Goal: Check status: Check status

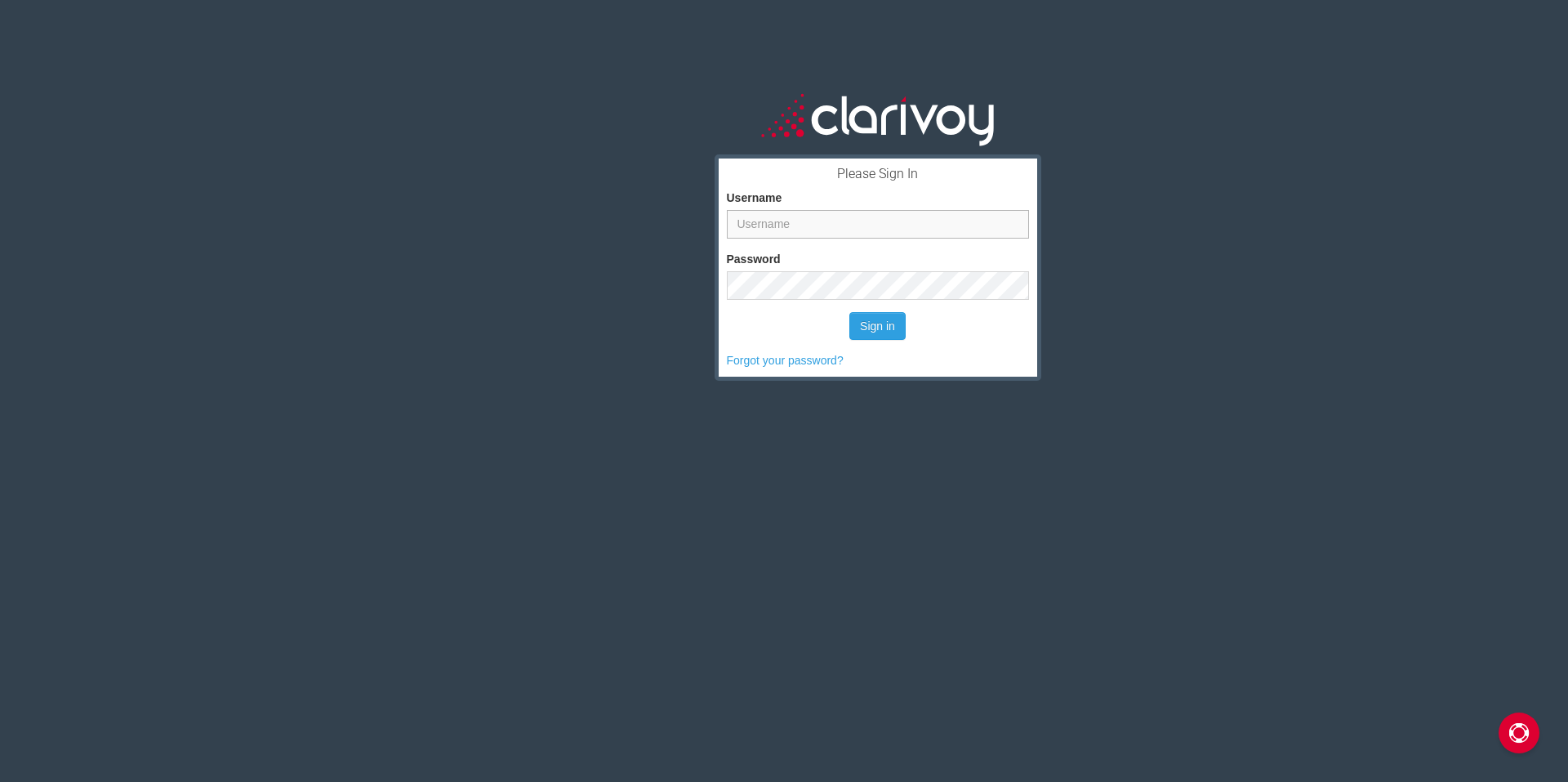
type input "[EMAIL_ADDRESS][DOMAIN_NAME]"
click at [874, 328] on button "Sign in" at bounding box center [877, 326] width 56 height 28
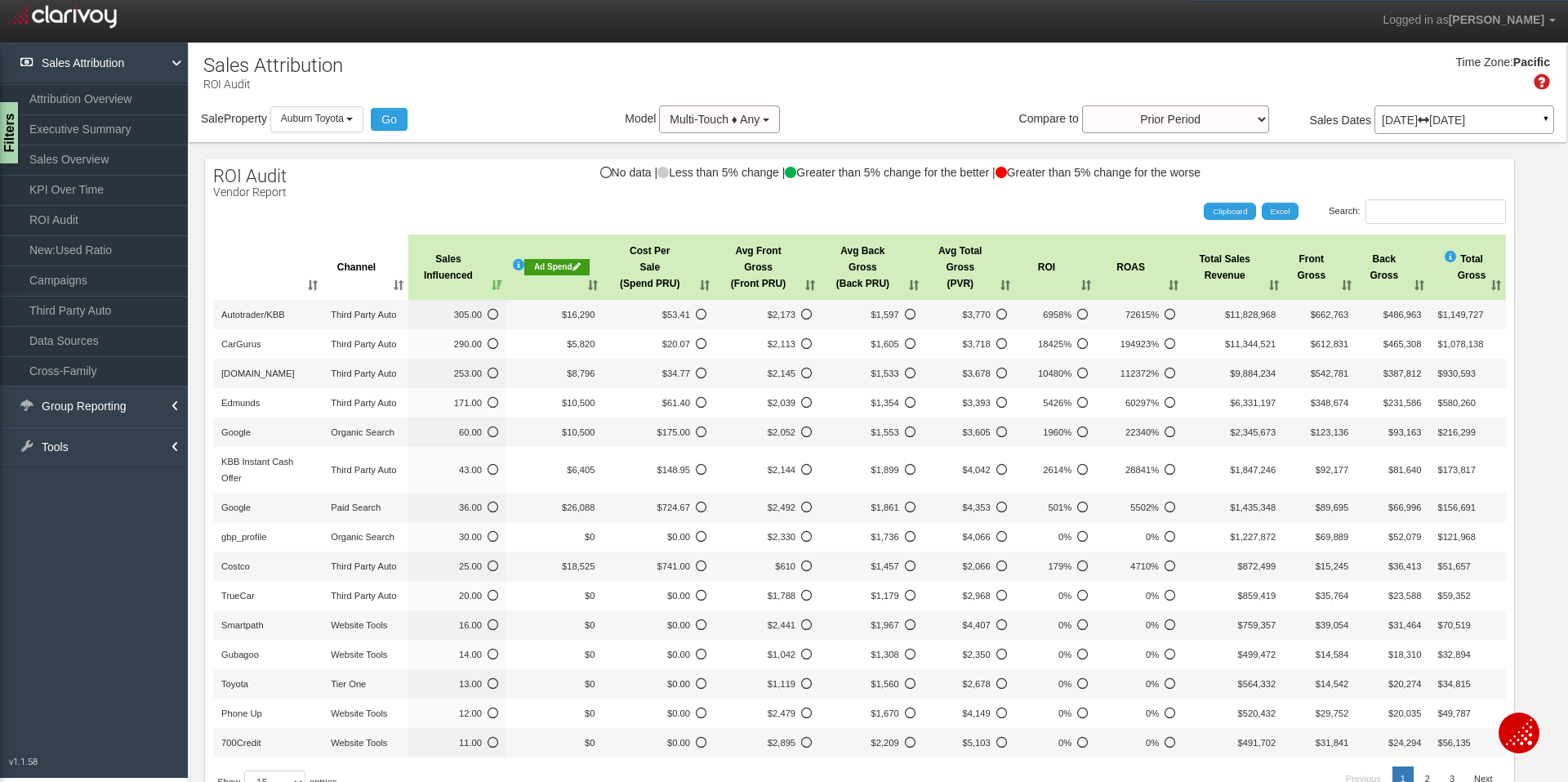
click at [1423, 116] on p "[DATE] [DATE]" at bounding box center [1464, 121] width 165 height 12
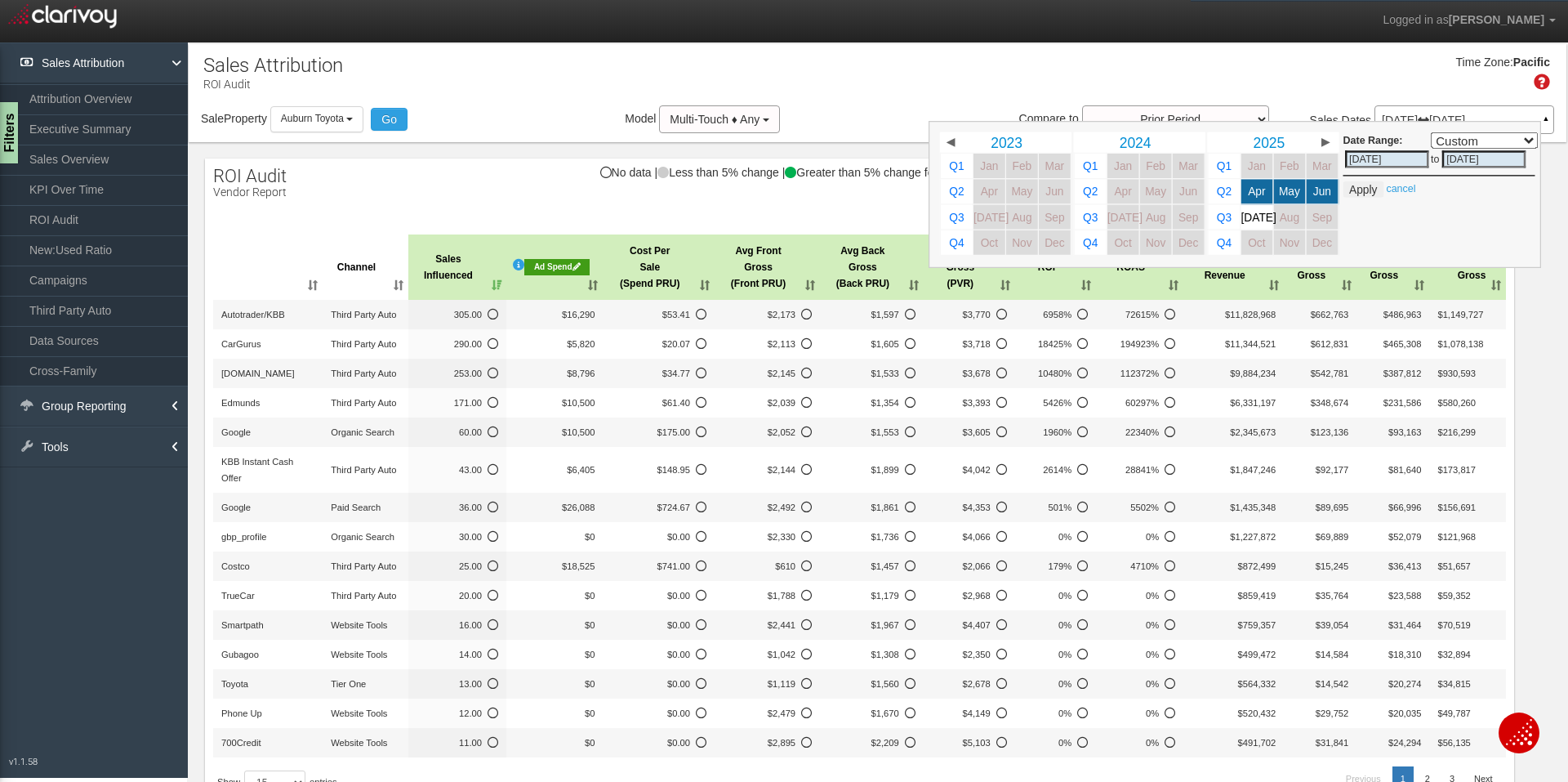
click at [1313, 187] on span "Jun" at bounding box center [1322, 192] width 18 height 12
select select ","
type input "[DATE]"
click at [1251, 216] on span "[DATE]" at bounding box center [1259, 216] width 35 height 12
select select ","
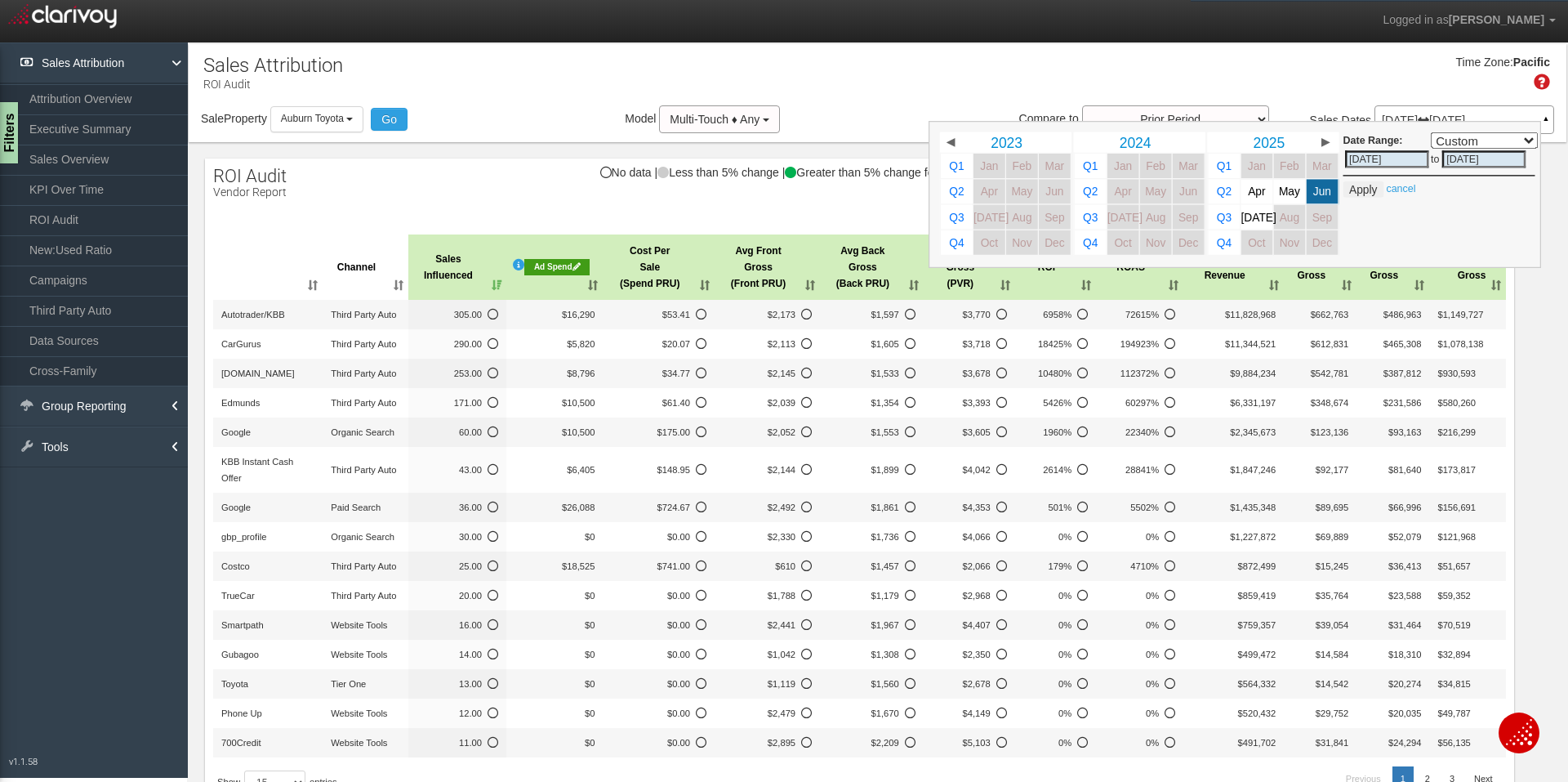
type input "[DATE]"
click at [1249, 220] on span "[DATE]" at bounding box center [1259, 216] width 35 height 12
select select ","
type input "[DATE]"
click at [1249, 219] on span "[DATE]" at bounding box center [1259, 216] width 35 height 12
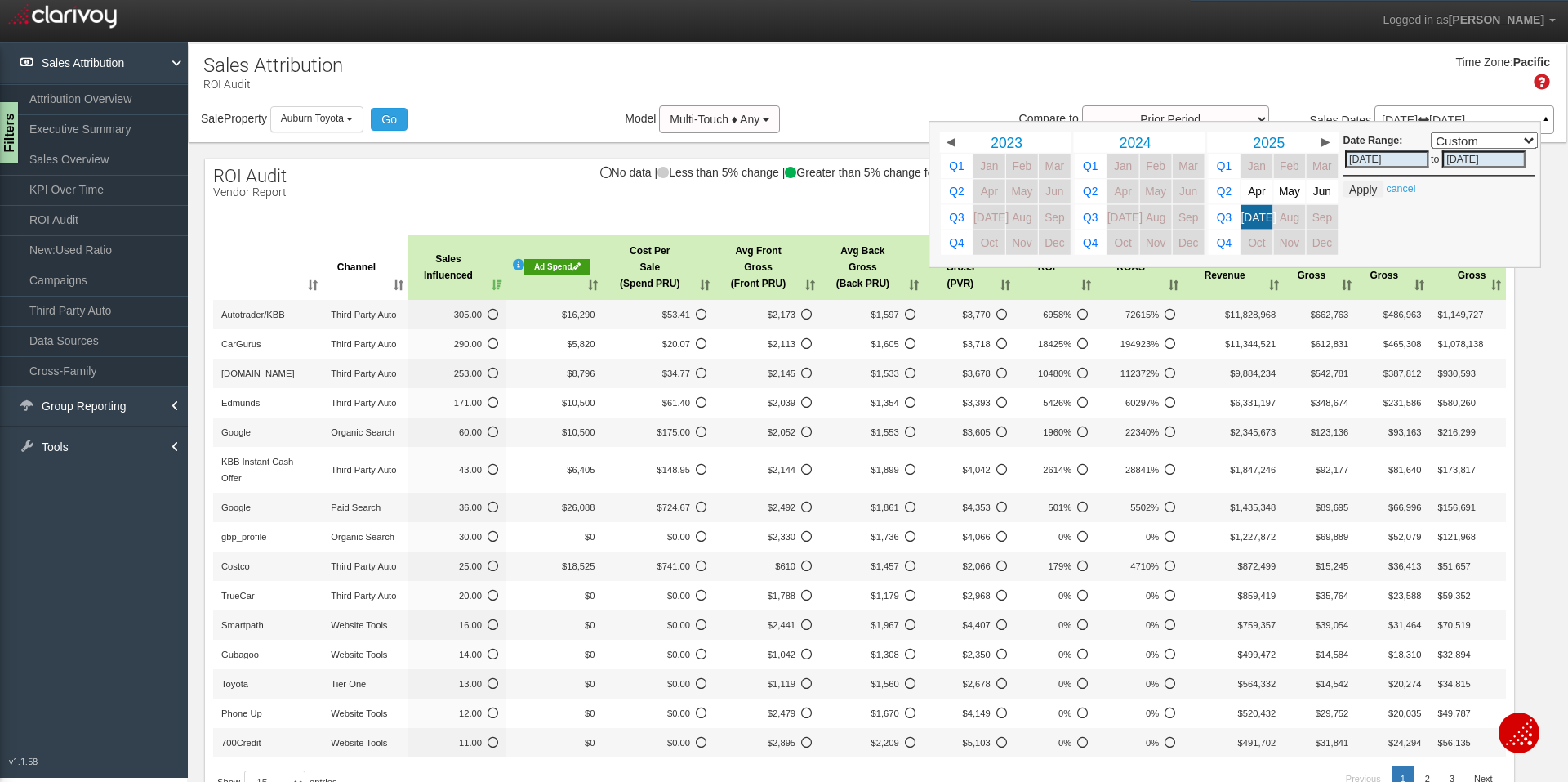
select select ","
click at [1348, 192] on button "Apply" at bounding box center [1363, 190] width 40 height 17
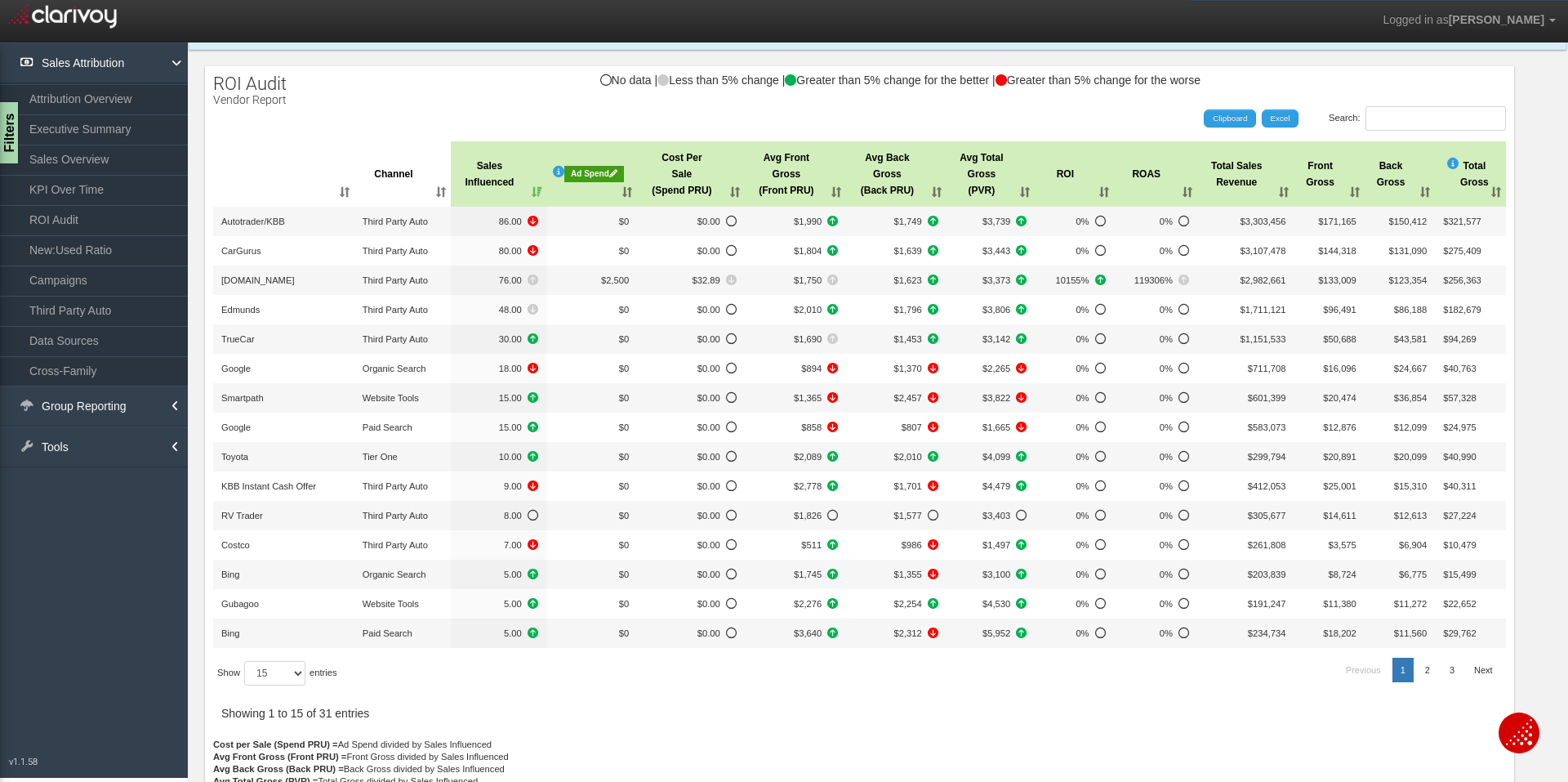
scroll to position [164, 0]
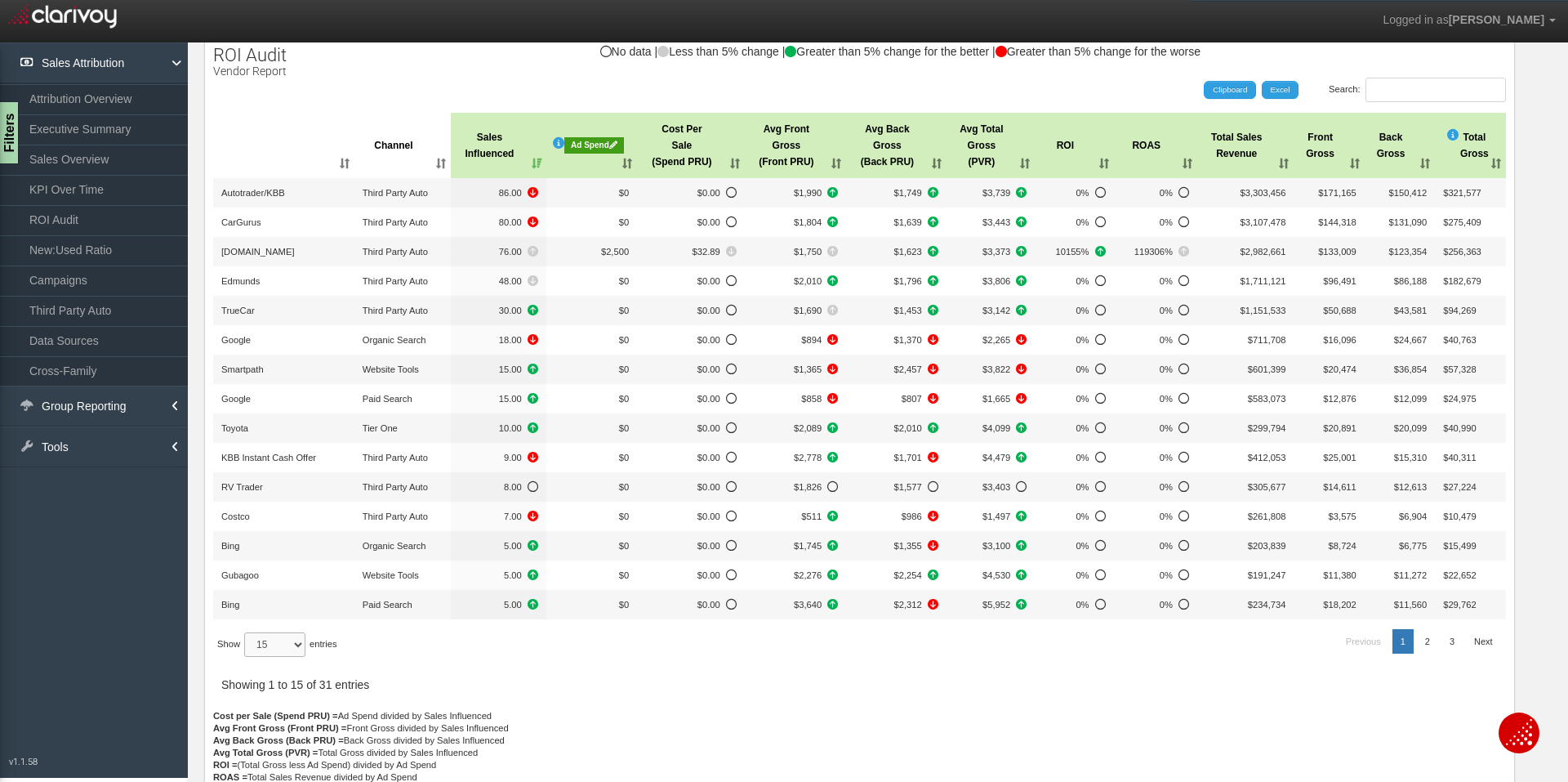
click at [300, 645] on select "15 30 50 All" at bounding box center [275, 645] width 61 height 25
select select "50"
click at [247, 657] on select "15 30 50 All" at bounding box center [275, 645] width 61 height 25
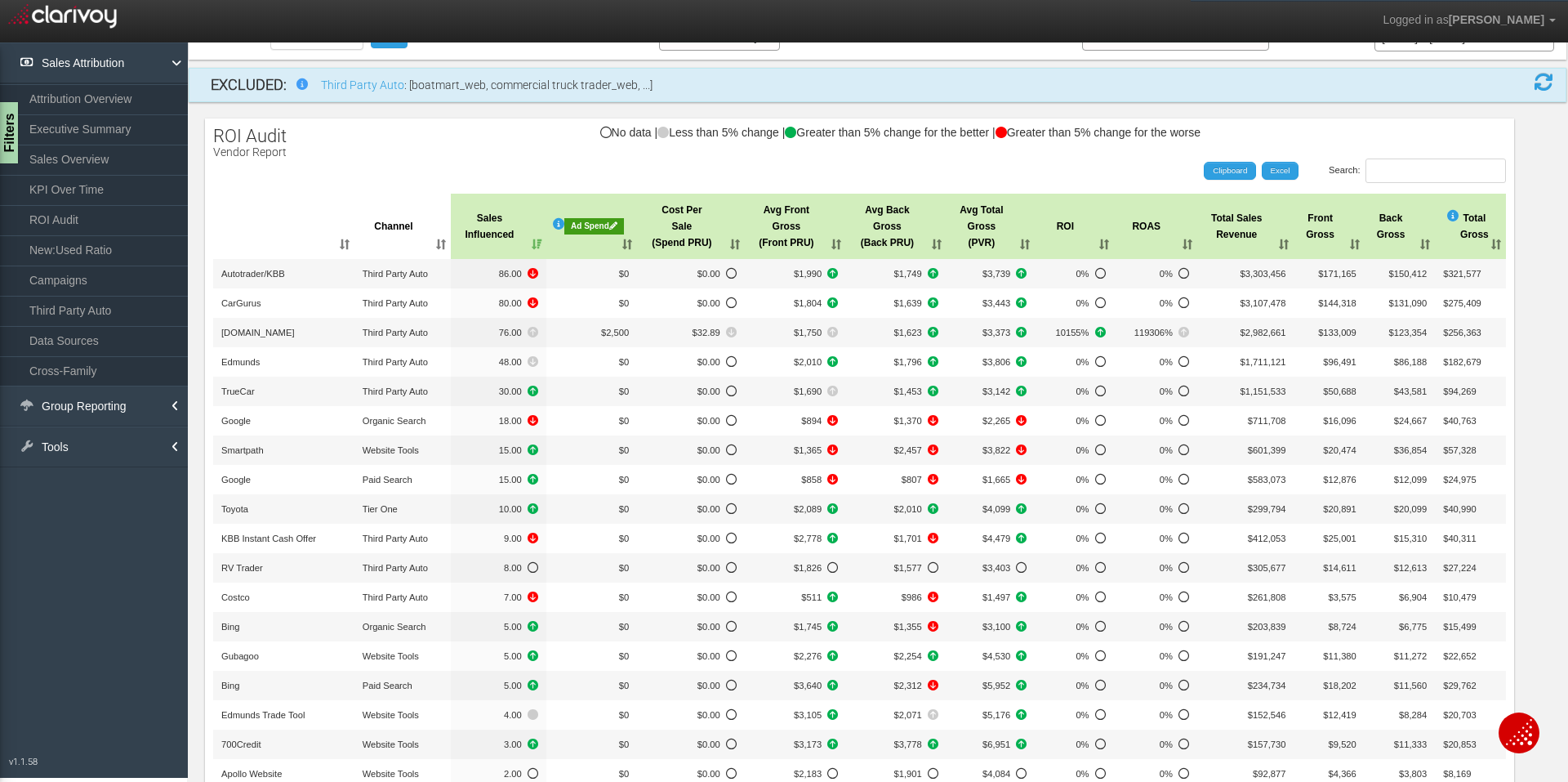
scroll to position [7, 0]
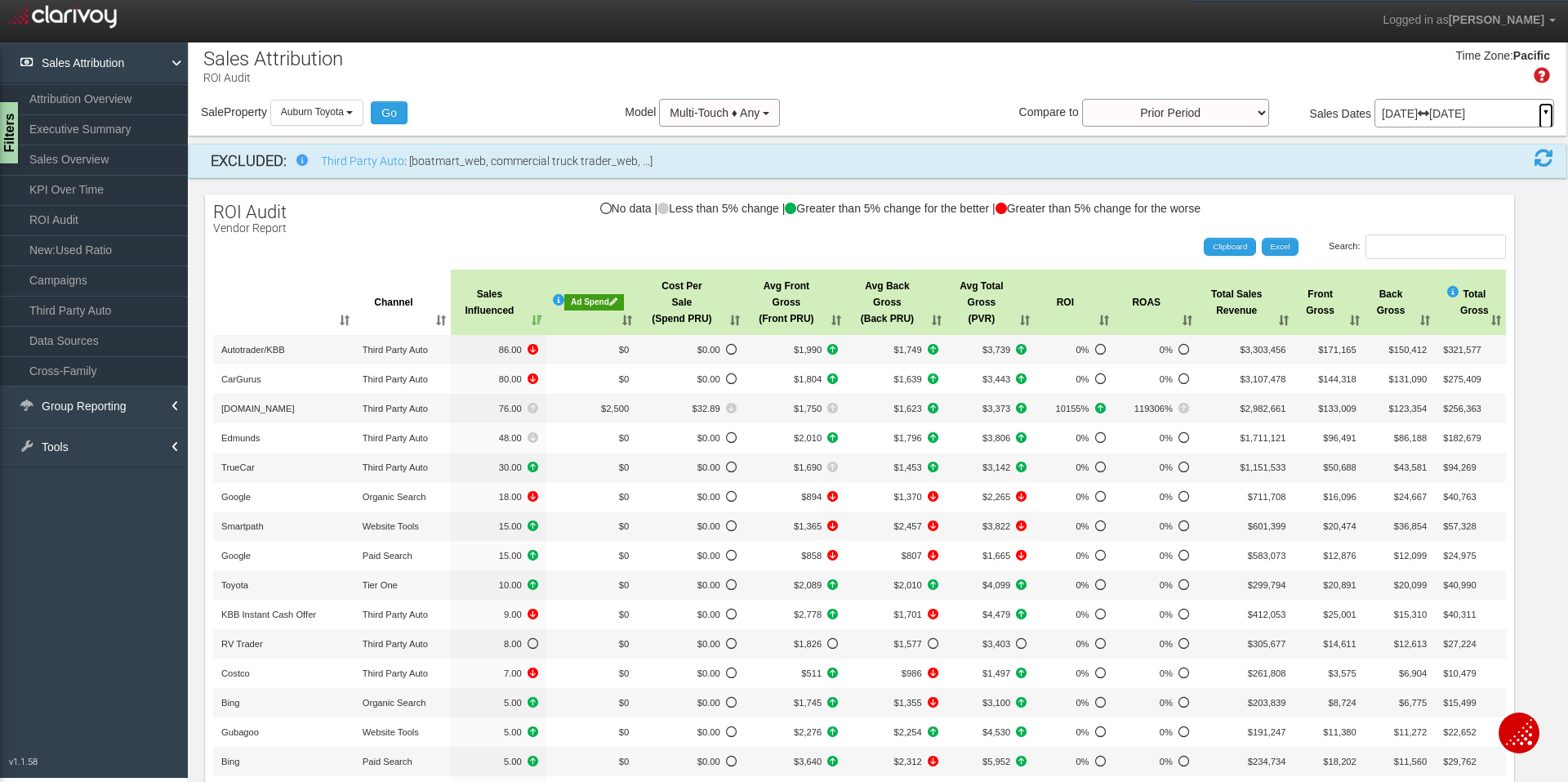
click at [1538, 112] on link "▼" at bounding box center [1546, 116] width 15 height 26
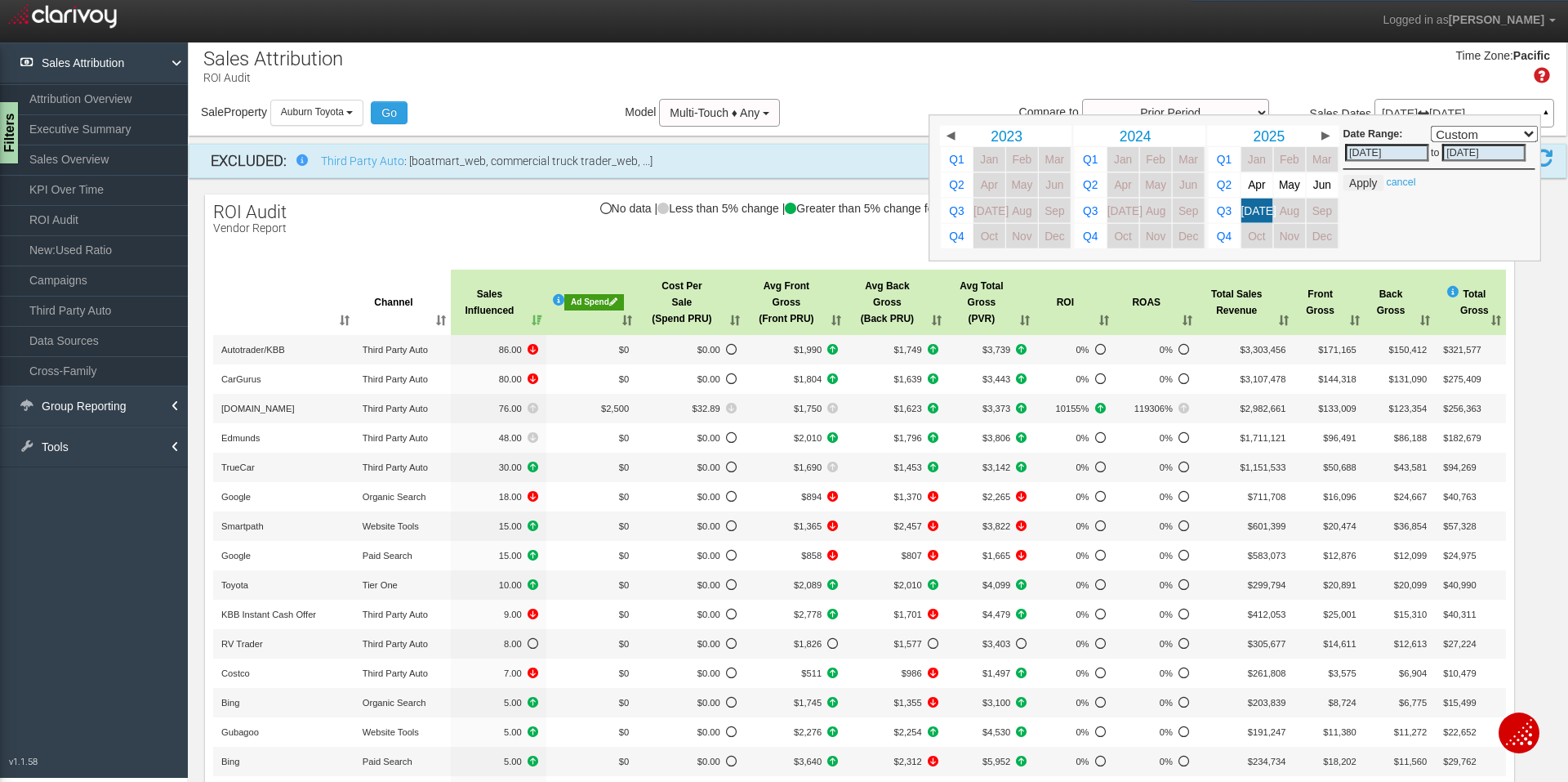
click at [1313, 182] on span "Jun" at bounding box center [1322, 185] width 18 height 12
select select ","
type input "[DATE]"
click at [1362, 182] on button "Apply" at bounding box center [1363, 183] width 40 height 17
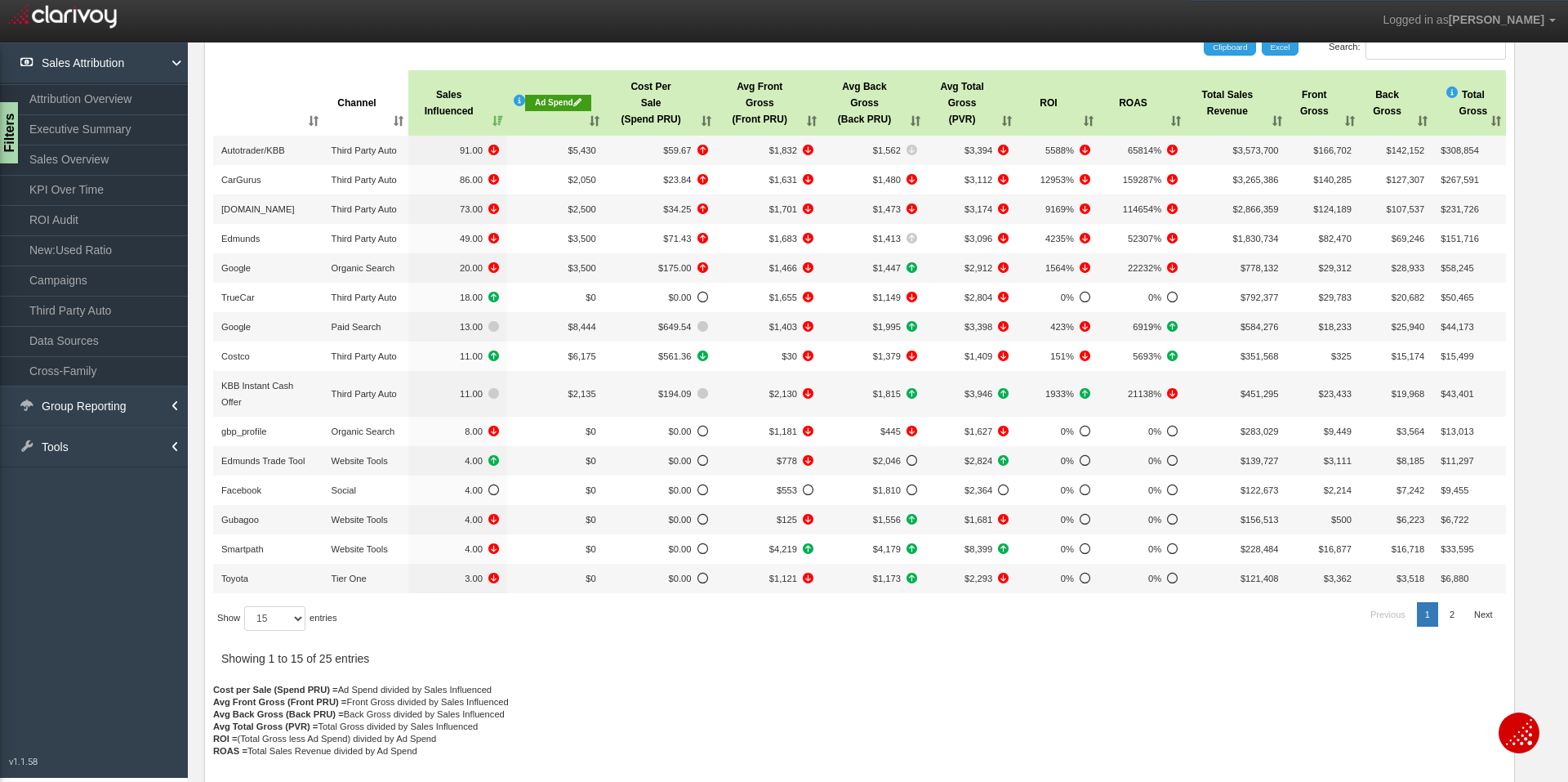
scroll to position [0, 0]
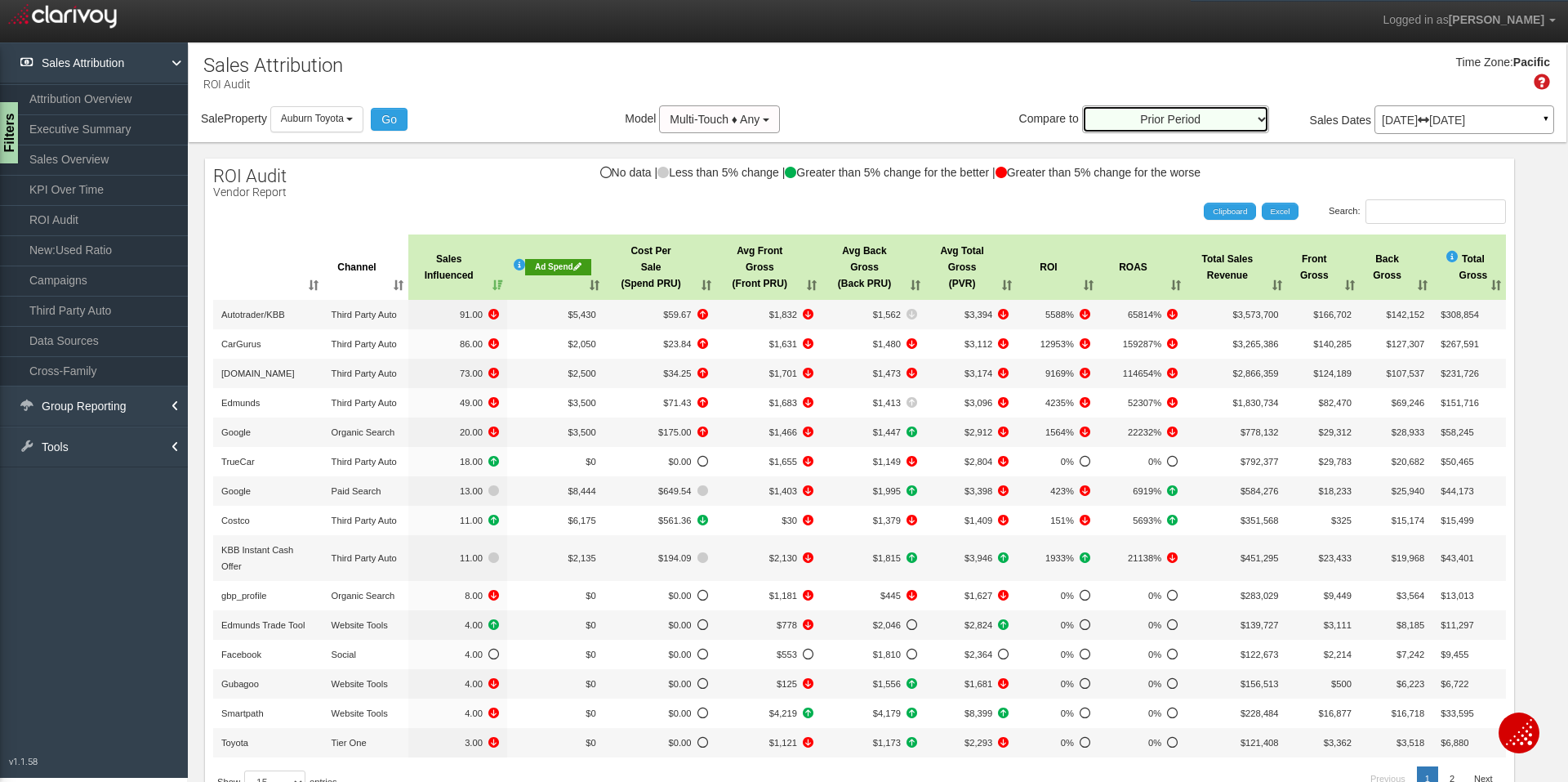
click at [1169, 120] on select "Prior Period Prior Three Months Average Prior Twelve Months Average Year Over Y…" at bounding box center [1175, 120] width 187 height 28
click at [927, 83] on div "Time Zone: Pacific" at bounding box center [877, 78] width 1377 height 53
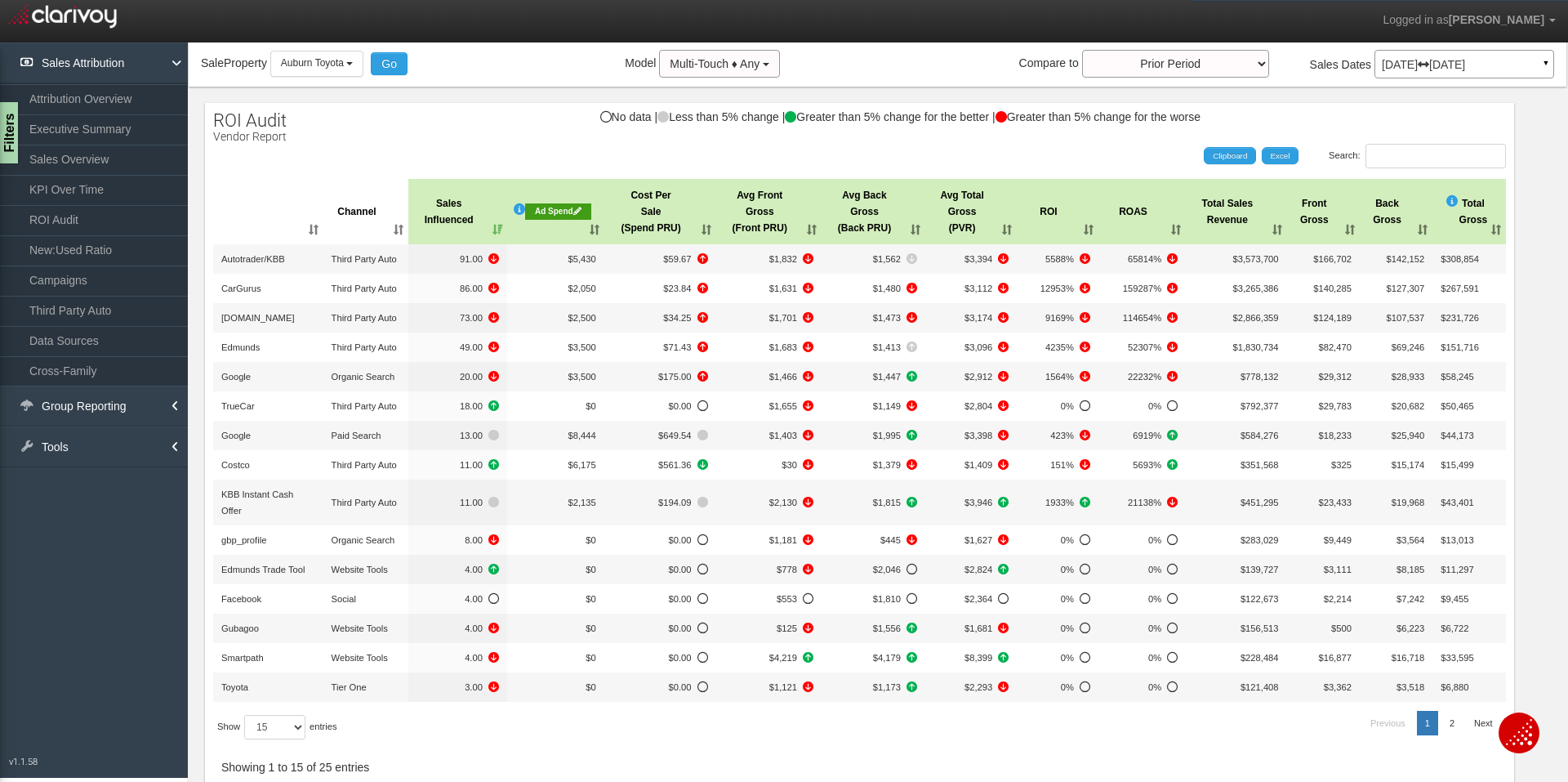
scroll to position [164, 0]
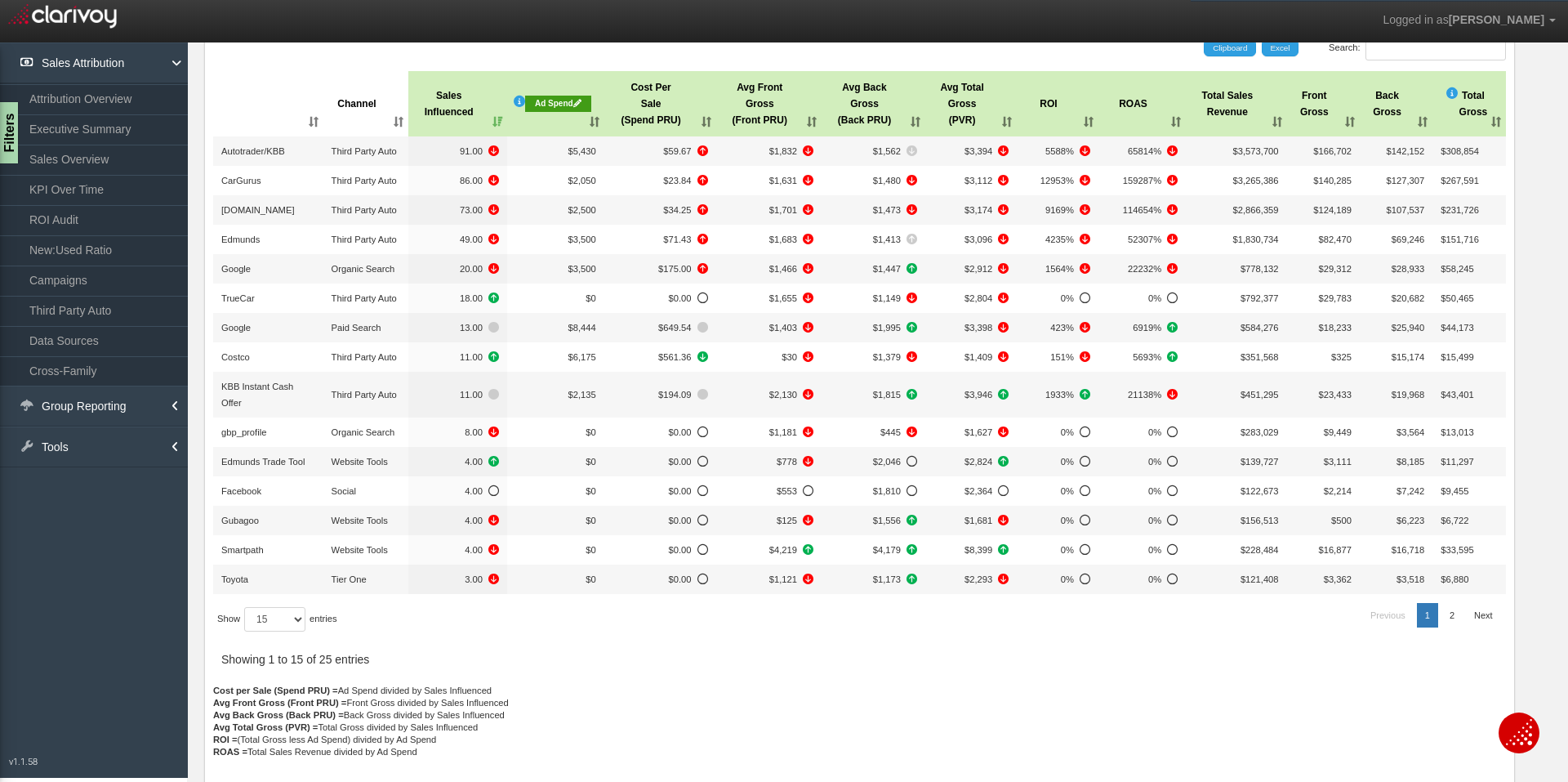
click at [388, 123] on th "Channel" at bounding box center [366, 103] width 86 height 65
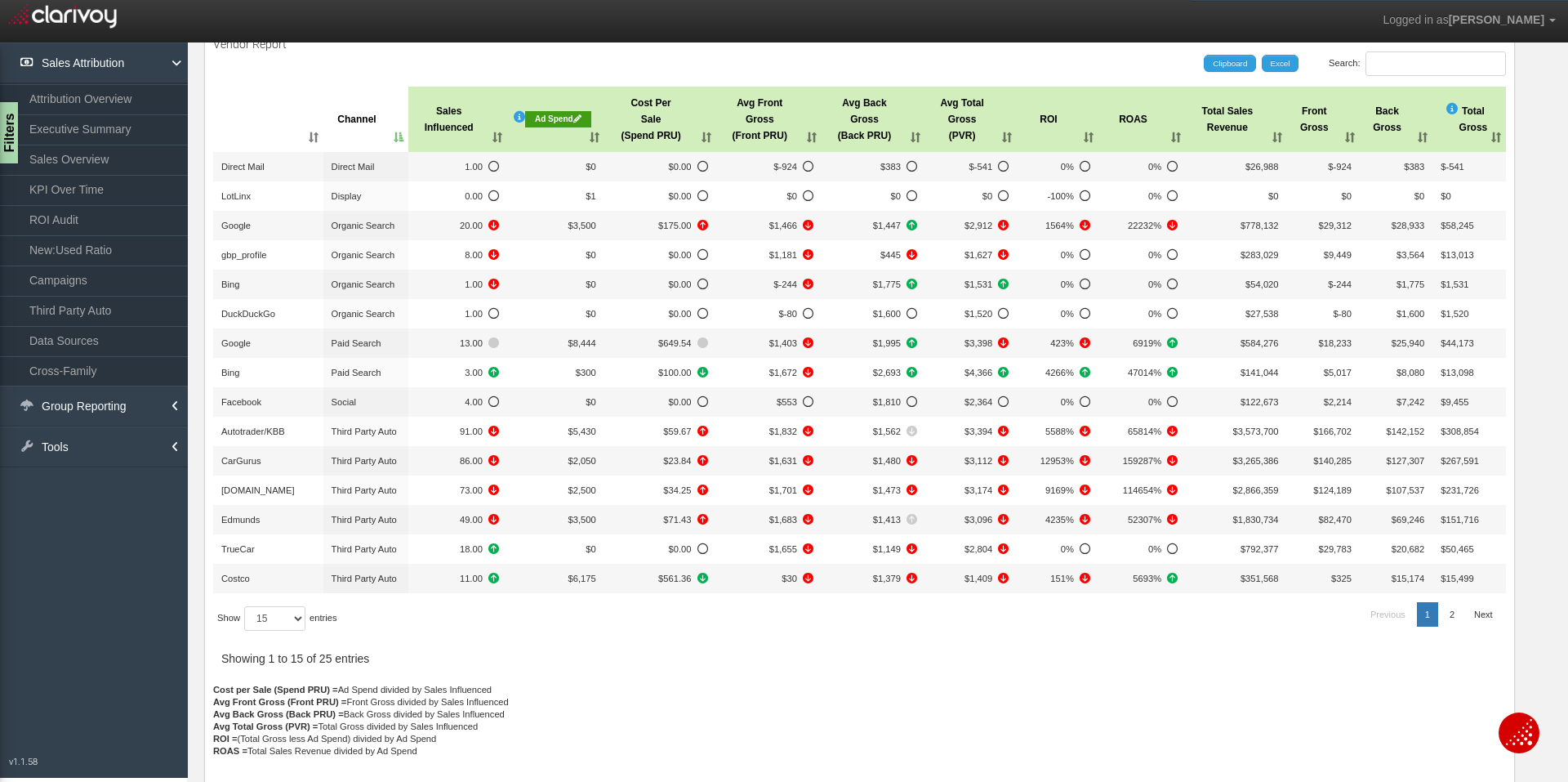
click at [384, 136] on th "Channel" at bounding box center [366, 119] width 86 height 65
